Goal: Information Seeking & Learning: Learn about a topic

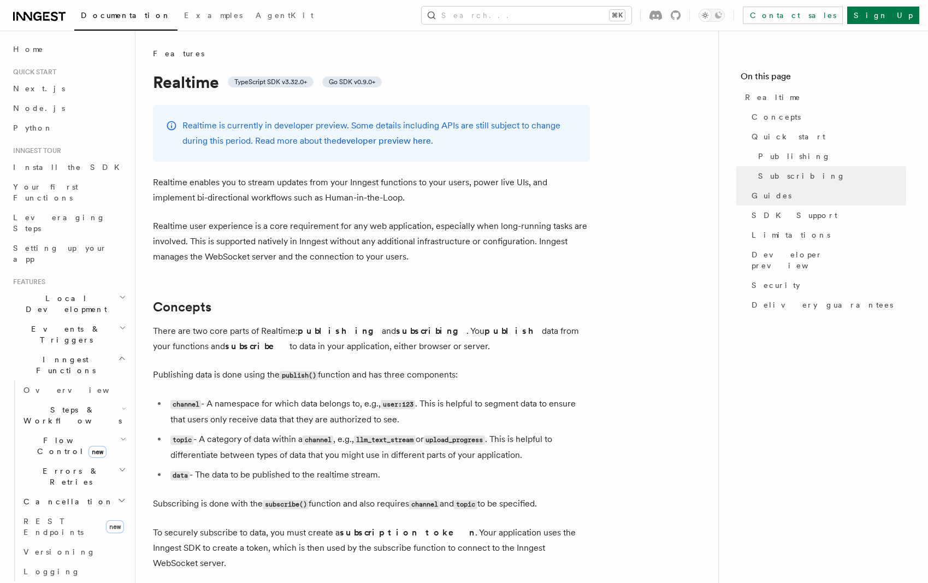
scroll to position [1928, 0]
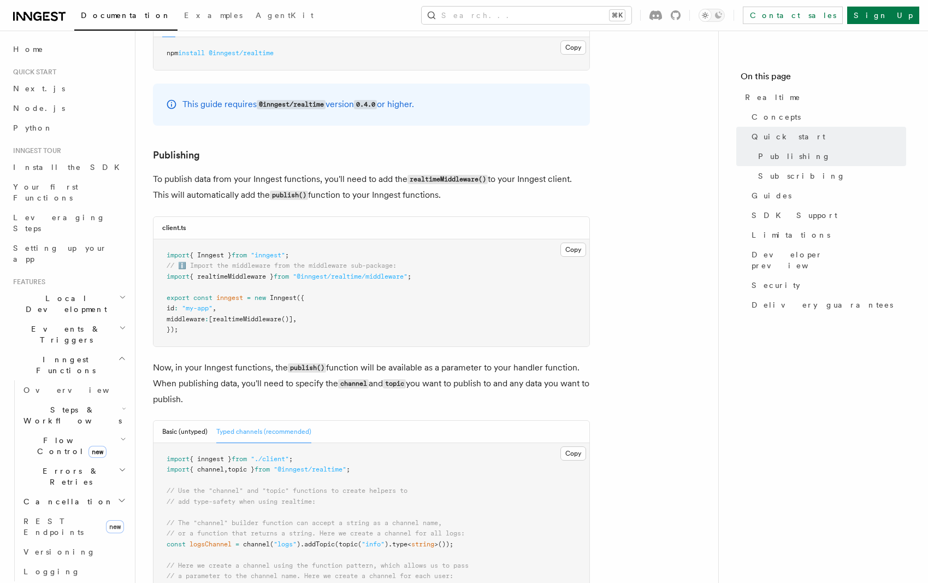
scroll to position [54, 0]
